Goal: Task Accomplishment & Management: Use online tool/utility

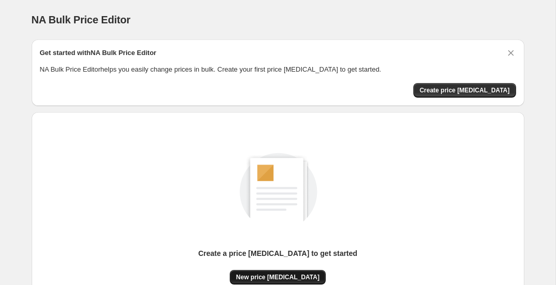
click at [257, 273] on span "New price change job" at bounding box center [278, 277] width 84 height 8
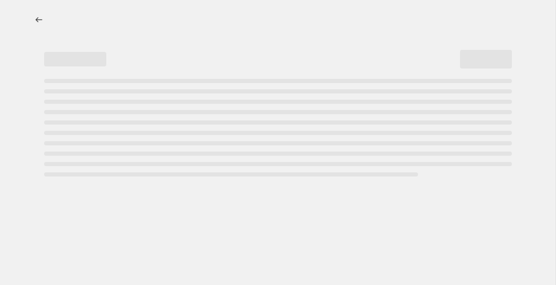
select select "percentage"
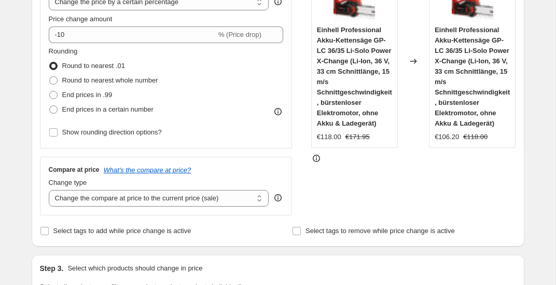
scroll to position [220, 0]
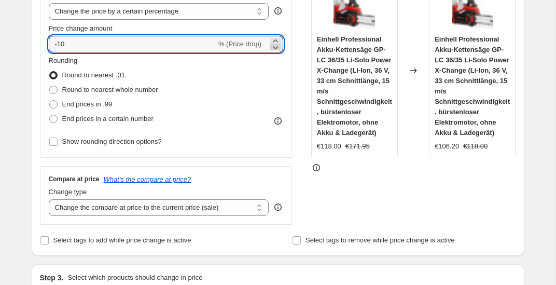
click at [275, 49] on icon at bounding box center [275, 47] width 10 height 10
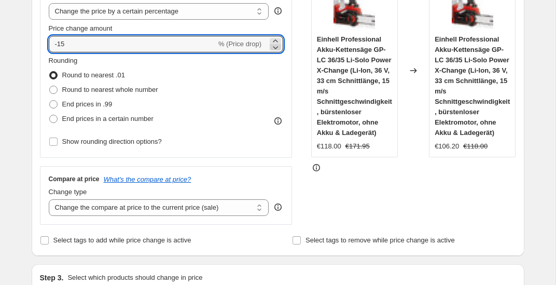
click at [275, 49] on icon at bounding box center [275, 47] width 10 height 10
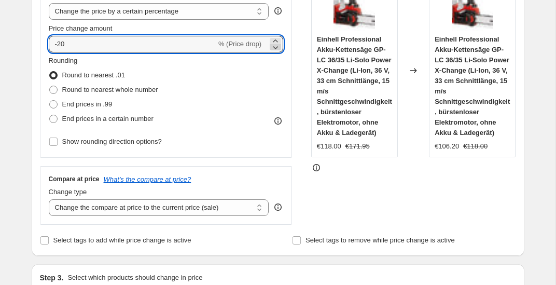
click at [275, 49] on icon at bounding box center [275, 47] width 10 height 10
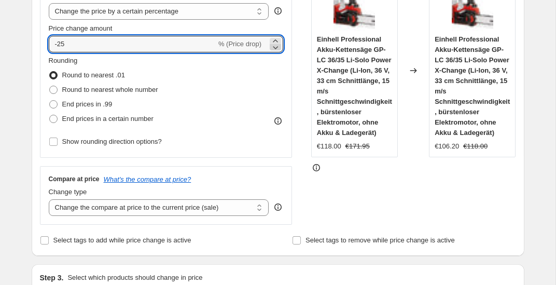
click at [275, 49] on icon at bounding box center [275, 47] width 10 height 10
click at [341, 204] on div "STOREFRONT EXAMPLE Einhell Professional Akku-Kettensäge GP-LC 36/35 Li-Solo Pow…" at bounding box center [413, 97] width 205 height 254
click at [274, 42] on icon at bounding box center [275, 47] width 10 height 10
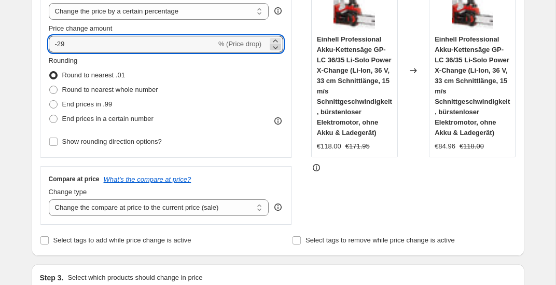
click at [277, 50] on icon at bounding box center [275, 47] width 10 height 10
click at [275, 40] on icon at bounding box center [275, 41] width 10 height 10
click at [278, 40] on icon at bounding box center [275, 41] width 10 height 10
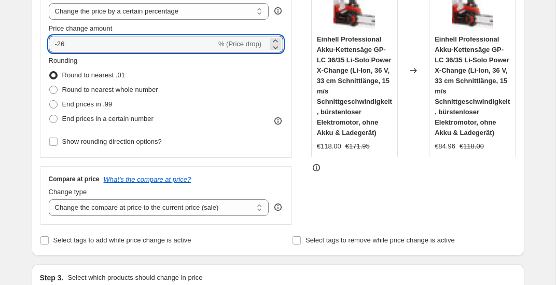
click at [354, 186] on div "STOREFRONT EXAMPLE Einhell Professional Akku-Kettensäge GP-LC 36/35 Li-Solo Pow…" at bounding box center [413, 97] width 205 height 254
click at [278, 48] on icon at bounding box center [275, 47] width 10 height 10
type input "-27"
click at [363, 214] on div "STOREFRONT EXAMPLE Einhell Professional Akku-Kettensäge GP-LC 36/35 Li-Solo Pow…" at bounding box center [413, 97] width 205 height 254
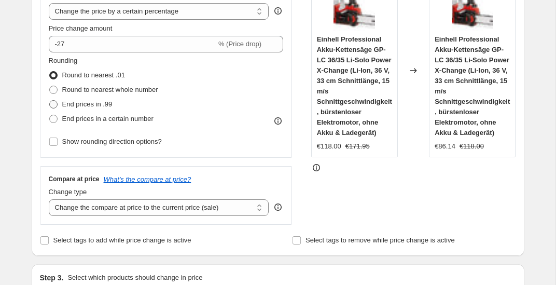
click at [106, 102] on span "End prices in .99" at bounding box center [87, 104] width 50 height 8
click at [50, 101] on input "End prices in .99" at bounding box center [49, 100] width 1 height 1
radio input "true"
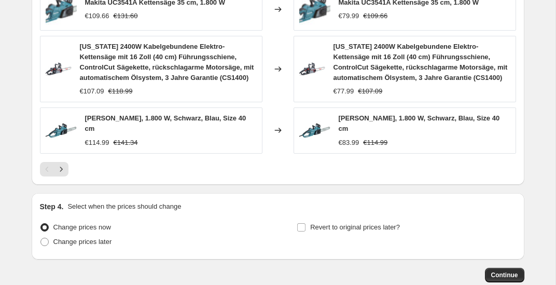
scroll to position [838, 0]
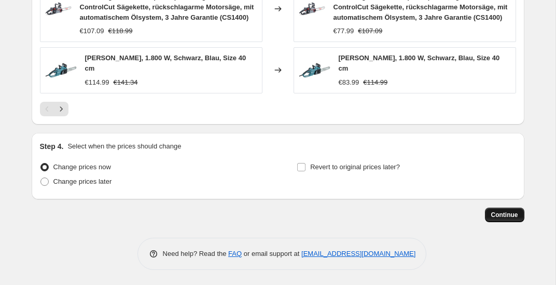
click at [492, 216] on span "Continue" at bounding box center [504, 215] width 27 height 8
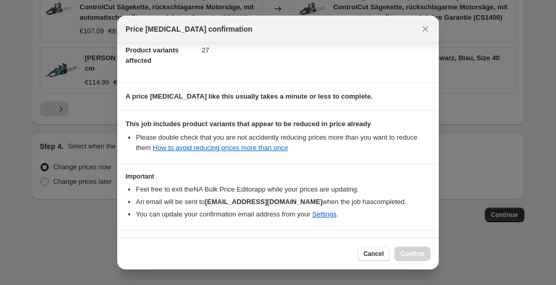
scroll to position [152, 0]
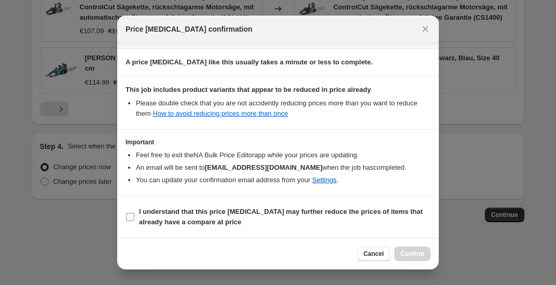
click at [248, 219] on span "I understand that this price change job may further reduce the prices of items …" at bounding box center [285, 216] width 292 height 21
click at [134, 219] on input "I understand that this price change job may further reduce the prices of items …" at bounding box center [130, 217] width 8 height 8
checkbox input "true"
click at [407, 253] on span "Confirm" at bounding box center [412, 253] width 24 height 8
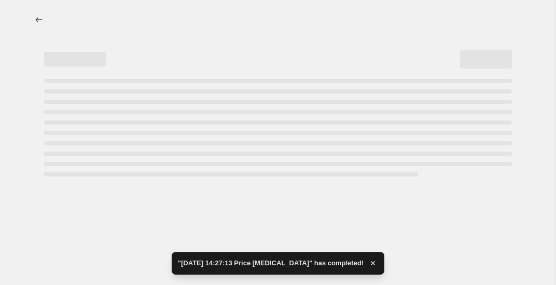
select select "percentage"
